Goal: Entertainment & Leisure: Consume media (video, audio)

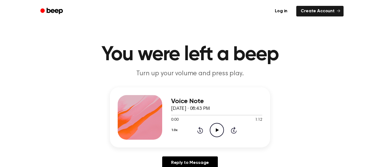
click at [214, 129] on icon "Play Audio" at bounding box center [217, 130] width 14 height 14
click at [212, 123] on icon "Play Audio" at bounding box center [217, 130] width 14 height 14
click at [217, 125] on icon "Play Audio" at bounding box center [217, 130] width 14 height 14
click at [216, 138] on div "Voice Note [DATE] · 08:43 PM 0:00 1:12 Your browser does not support the [objec…" at bounding box center [216, 117] width 91 height 44
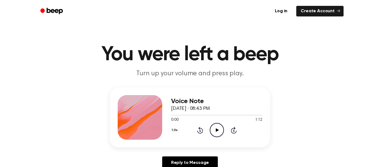
click at [213, 131] on icon "Play Audio" at bounding box center [217, 130] width 14 height 14
click at [217, 139] on div "Voice Note [DATE] · 08:43 PM 0:00 1:12 Your browser does not support the [objec…" at bounding box center [190, 117] width 160 height 60
click at [219, 135] on icon "Play Audio" at bounding box center [217, 130] width 14 height 14
click at [217, 134] on icon "Play Audio" at bounding box center [217, 130] width 14 height 14
click at [209, 132] on div "1.0x Rewind 5 seconds Play Audio Skip 5 seconds" at bounding box center [216, 130] width 91 height 14
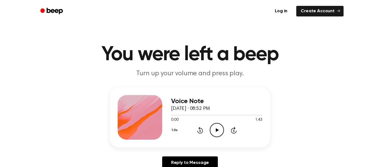
click at [214, 130] on icon "Play Audio" at bounding box center [217, 130] width 14 height 14
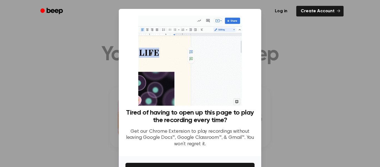
click at [275, 66] on div at bounding box center [190, 83] width 380 height 167
click at [273, 67] on div at bounding box center [190, 83] width 380 height 167
click at [306, 59] on div at bounding box center [190, 83] width 380 height 167
click at [337, 22] on div "Log in Create Account" at bounding box center [189, 11] width 307 height 22
click at [331, 16] on link "Create Account" at bounding box center [319, 11] width 47 height 11
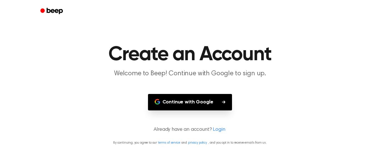
click at [328, 14] on div at bounding box center [189, 11] width 307 height 22
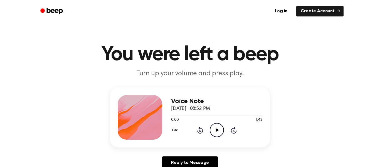
click at [217, 136] on icon "Play Audio" at bounding box center [217, 130] width 14 height 14
click at [214, 136] on circle at bounding box center [217, 130] width 14 height 14
